Goal: Information Seeking & Learning: Check status

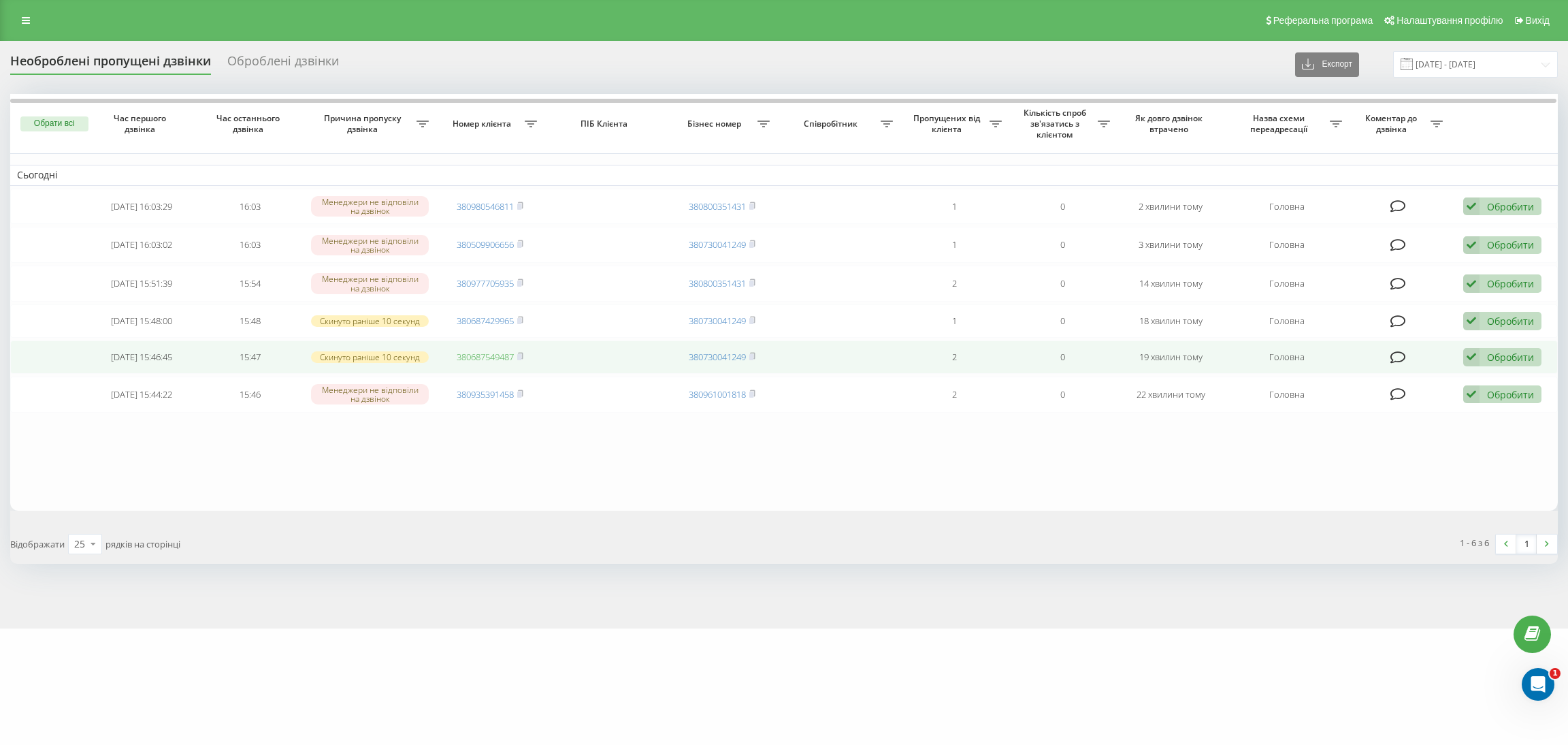
click at [505, 357] on link "380687549487" at bounding box center [485, 356] width 57 height 12
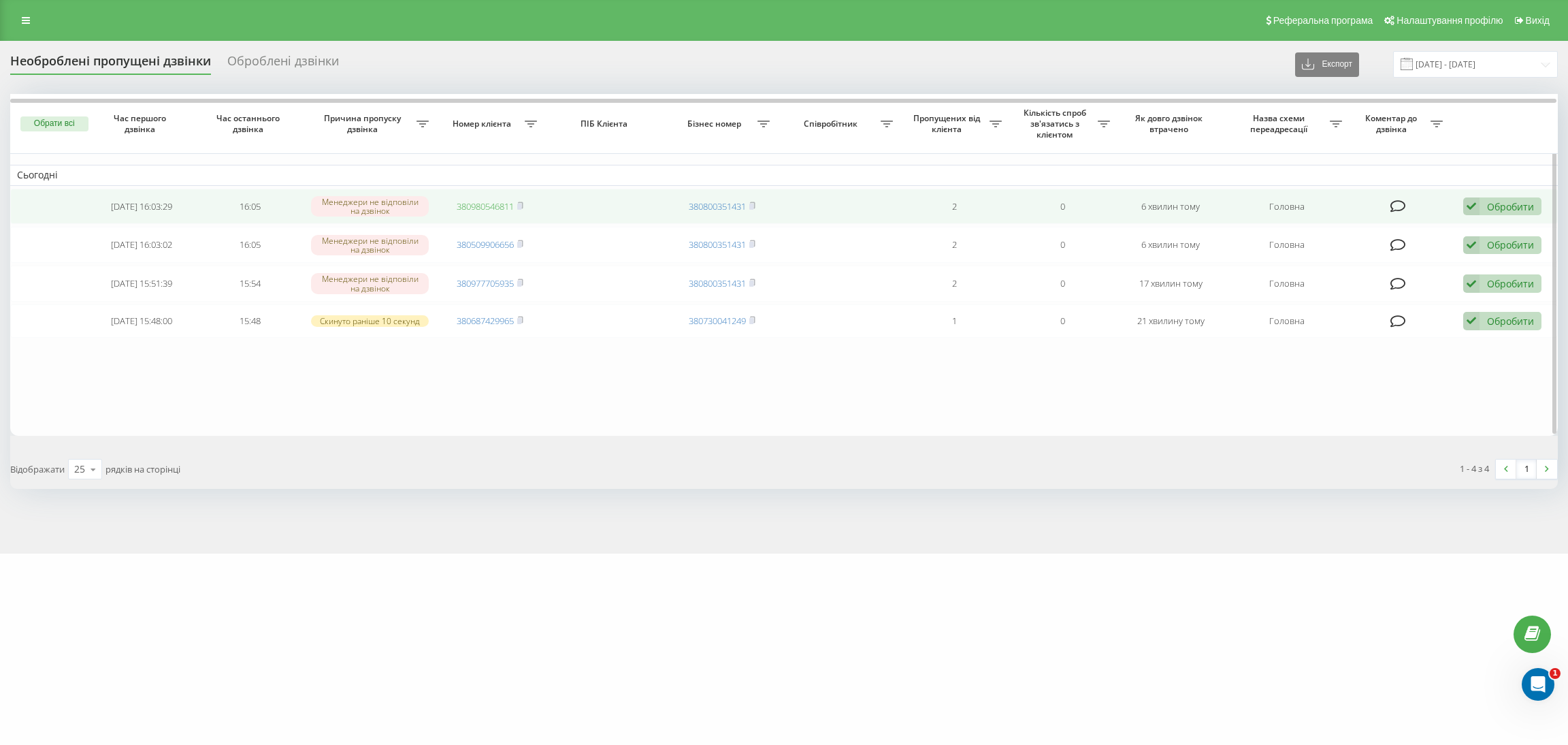
click at [492, 206] on link "380980546811" at bounding box center [485, 205] width 57 height 12
